Goal: Task Accomplishment & Management: Manage account settings

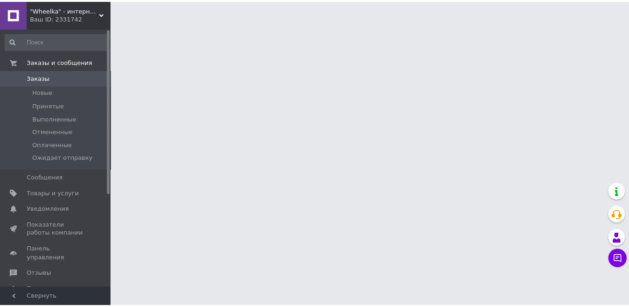
scroll to position [47, 0]
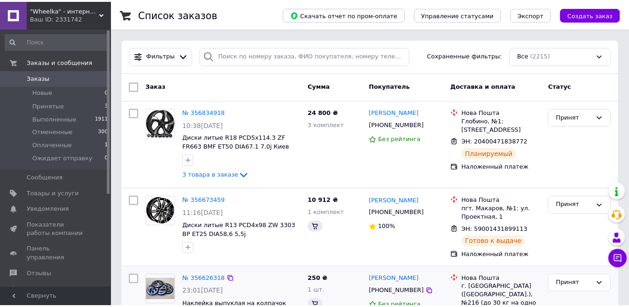
scroll to position [47, 0]
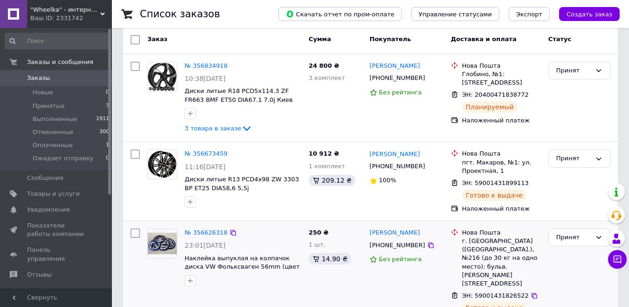
click at [200, 244] on span "23:01[DATE]" at bounding box center [205, 244] width 41 height 7
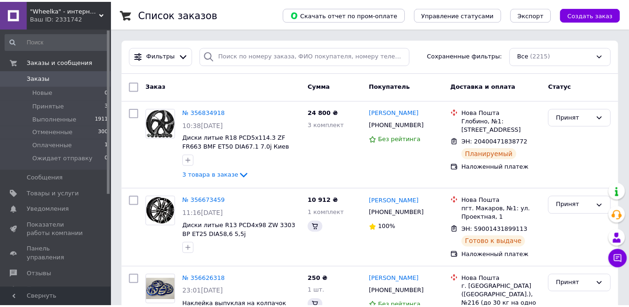
scroll to position [47, 0]
